Goal: Information Seeking & Learning: Learn about a topic

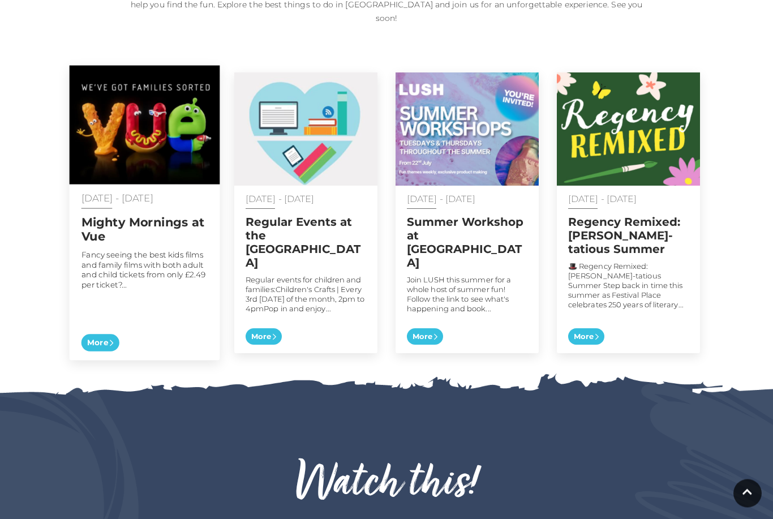
scroll to position [561, 0]
click at [102, 334] on span "More" at bounding box center [100, 343] width 38 height 18
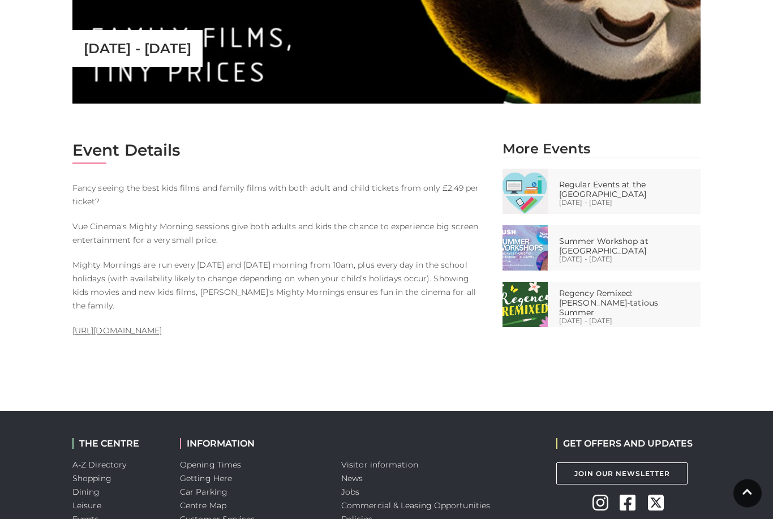
scroll to position [463, 0]
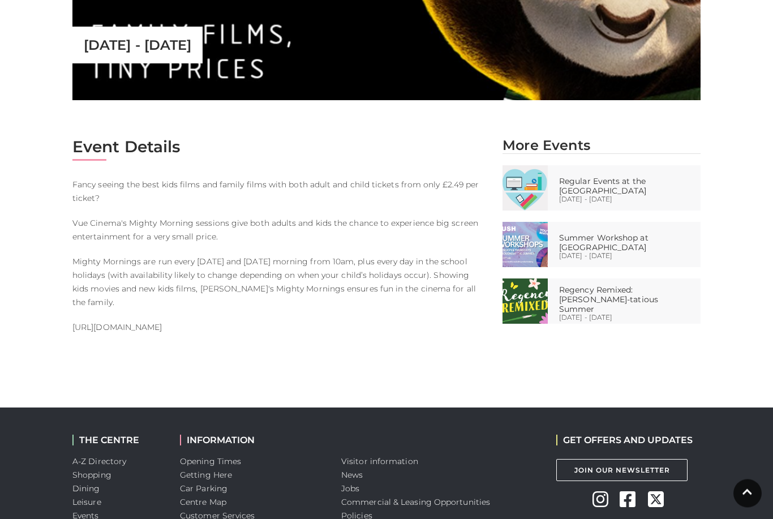
click at [153, 323] on link "https://www.myvue.com/family" at bounding box center [116, 328] width 89 height 10
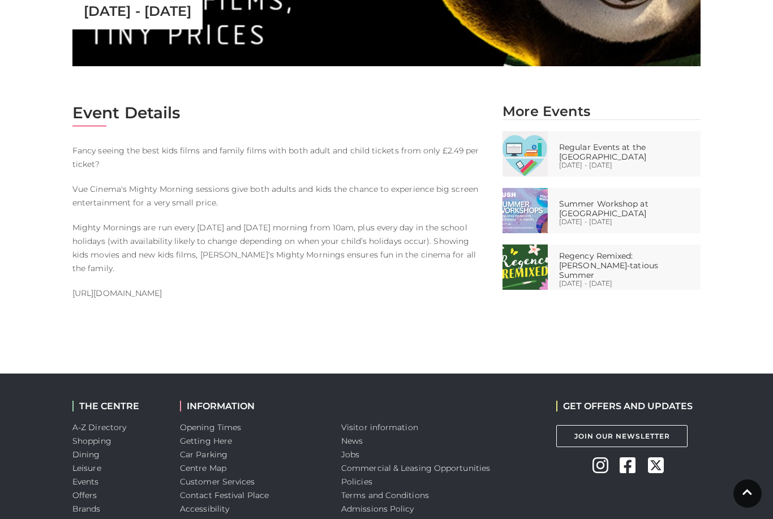
scroll to position [500, 0]
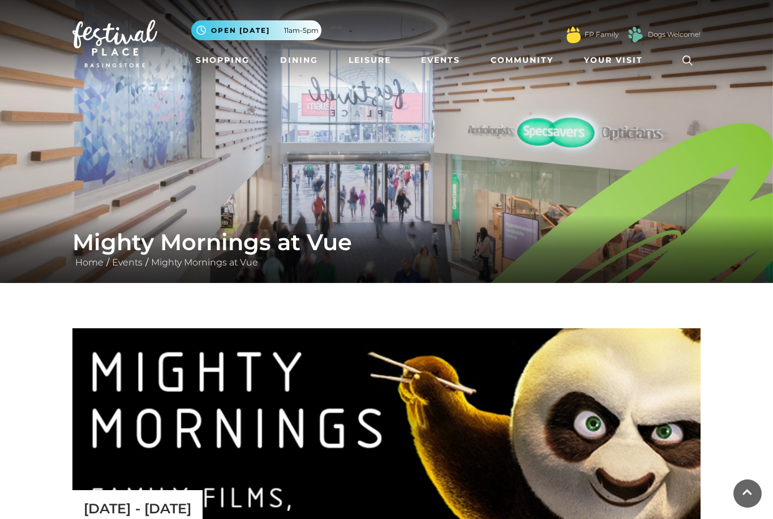
scroll to position [500, 0]
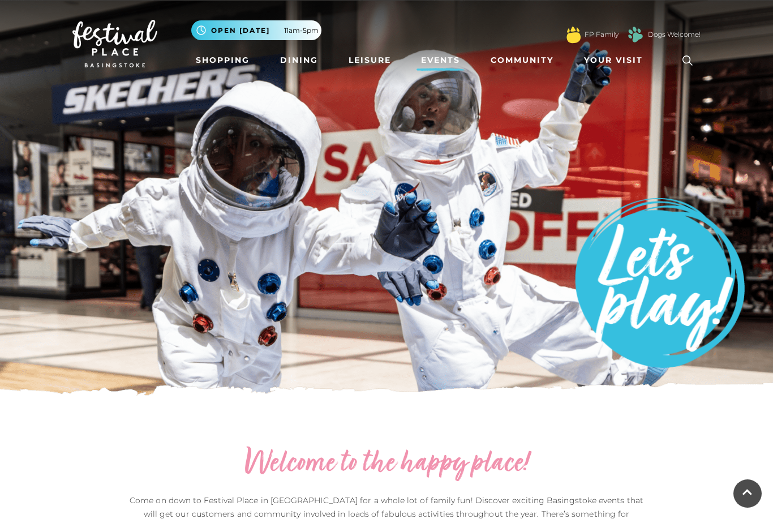
scroll to position [598, 0]
